Goal: Task Accomplishment & Management: Use online tool/utility

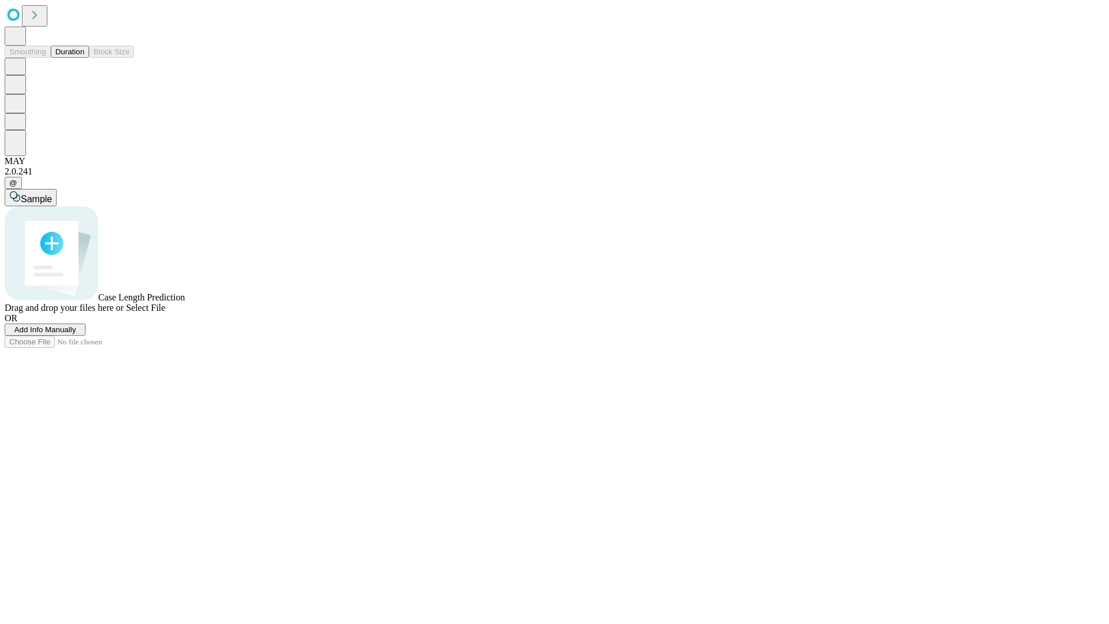
click at [84, 58] on button "Duration" at bounding box center [70, 52] width 38 height 12
click at [76, 334] on span "Add Info Manually" at bounding box center [45, 329] width 62 height 9
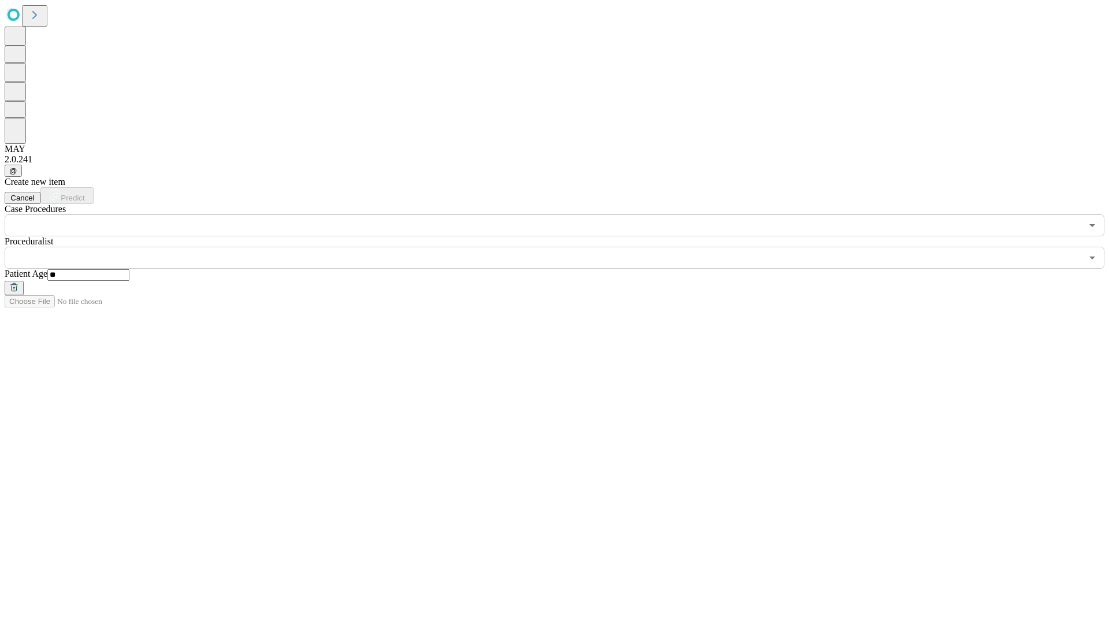
type input "**"
click at [563, 247] on input "text" at bounding box center [543, 258] width 1077 height 22
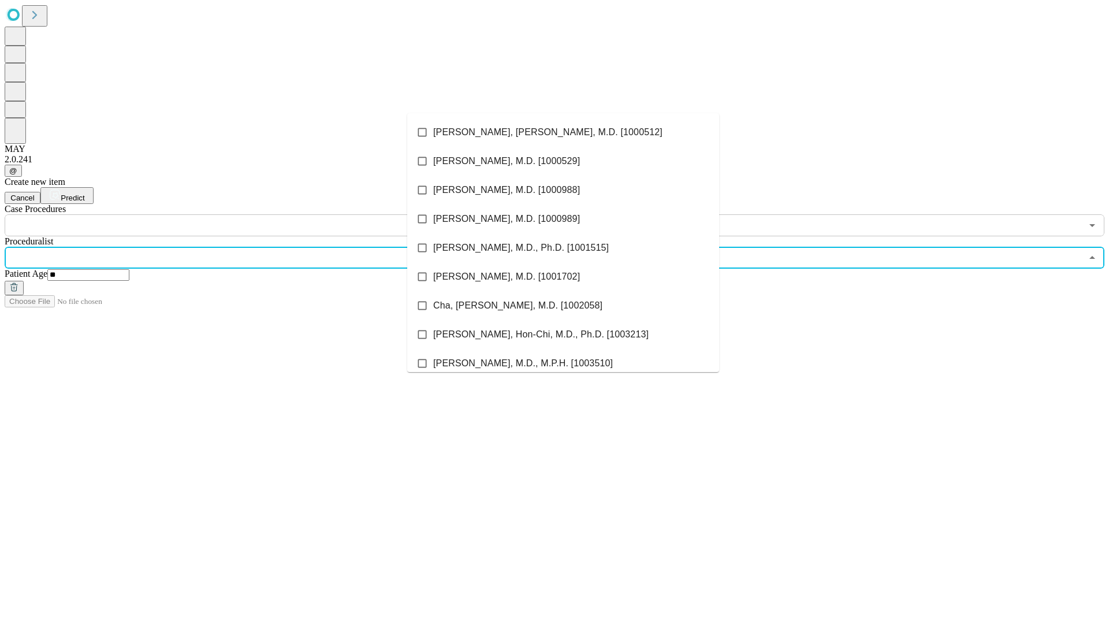
click at [563, 132] on li "[PERSON_NAME], [PERSON_NAME], M.D. [1000512]" at bounding box center [563, 132] width 312 height 29
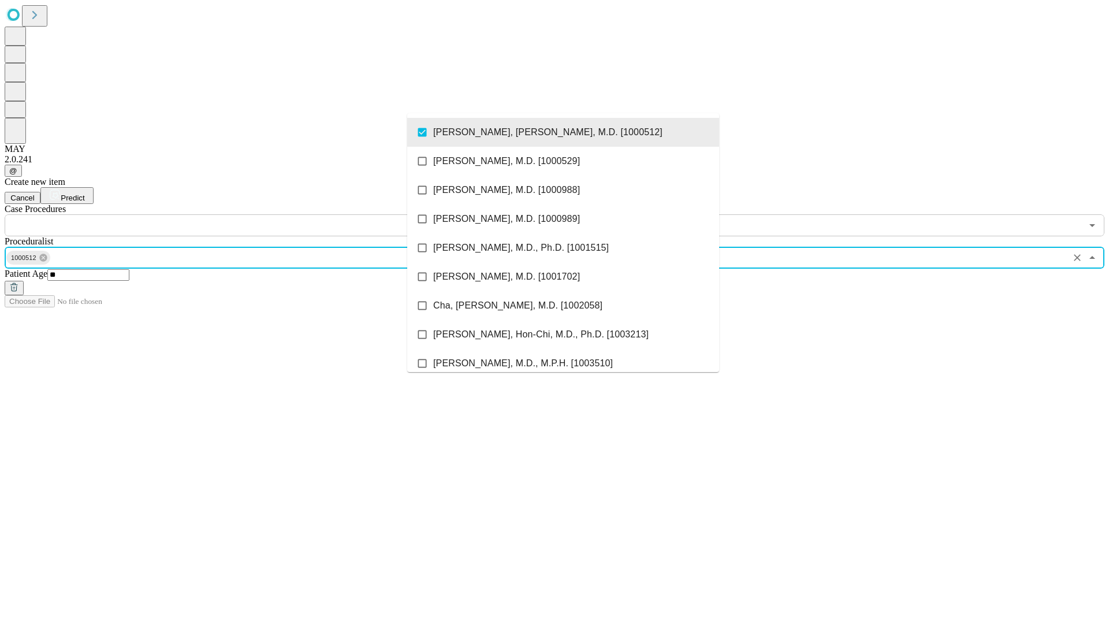
click at [243, 214] on input "text" at bounding box center [543, 225] width 1077 height 22
